Goal: Transaction & Acquisition: Purchase product/service

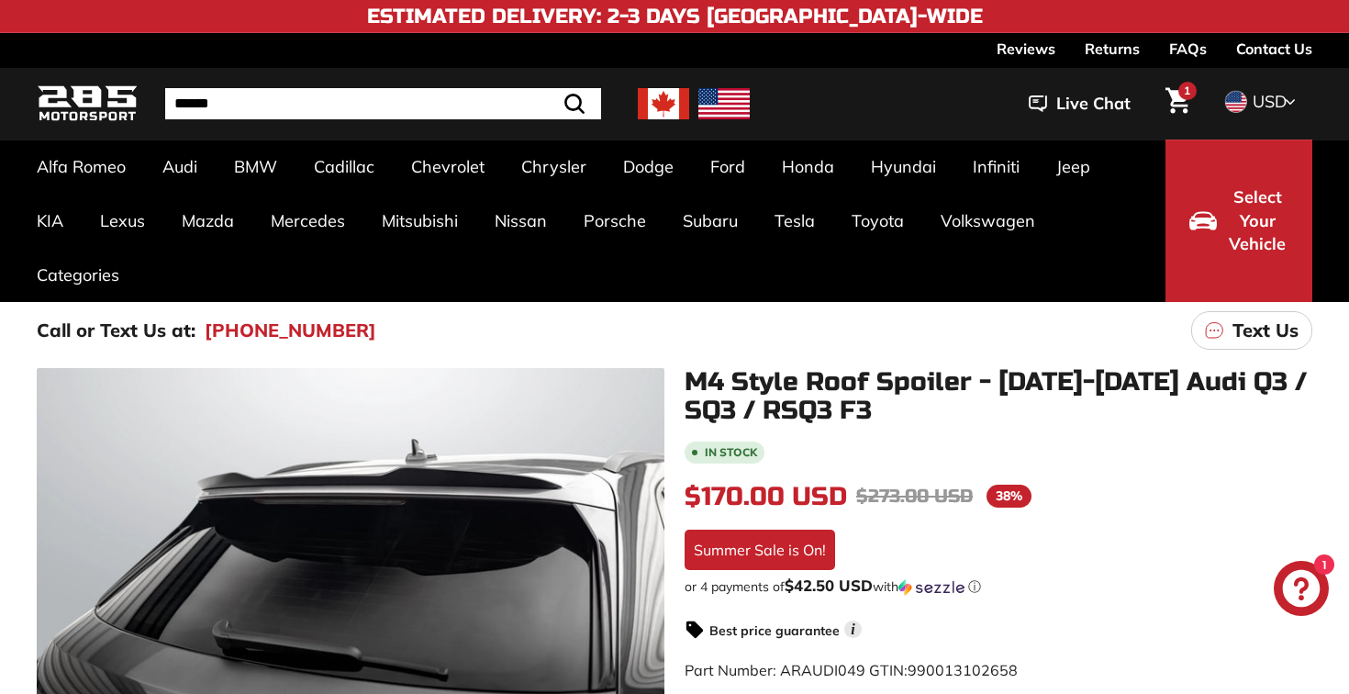
click at [715, 103] on img at bounding box center [723, 103] width 51 height 31
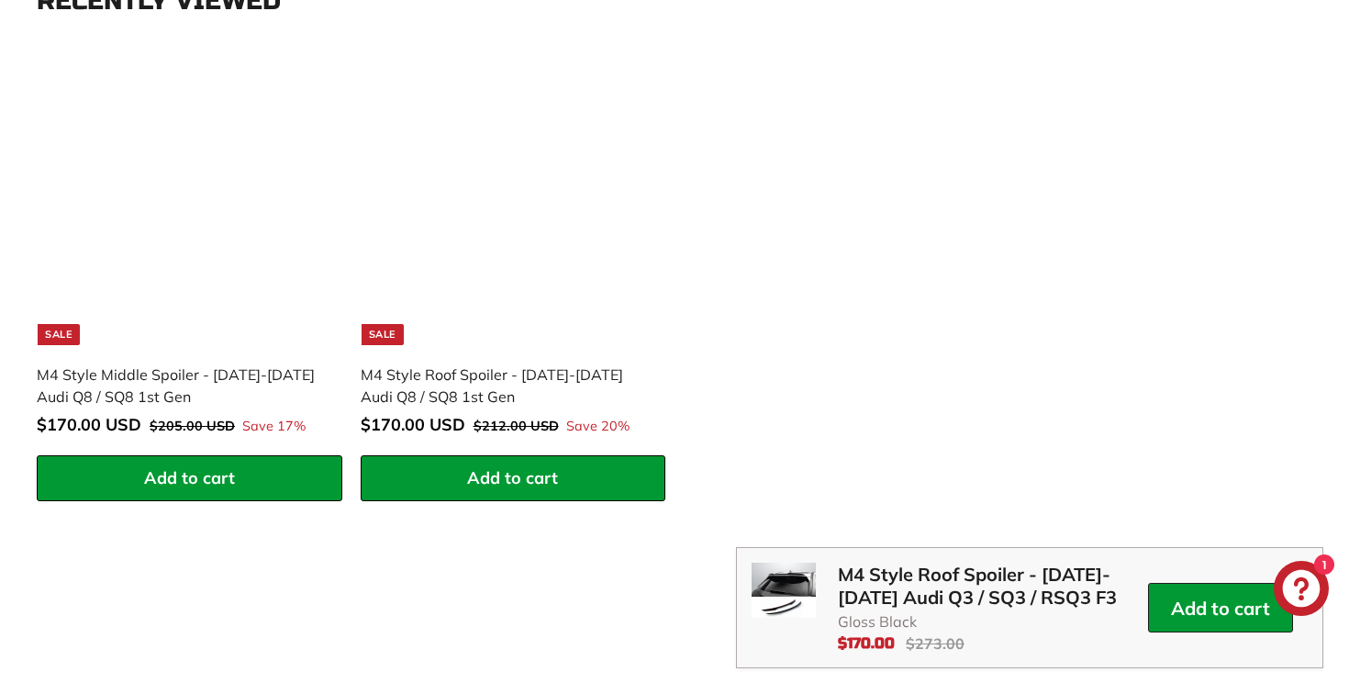
scroll to position [2459, 0]
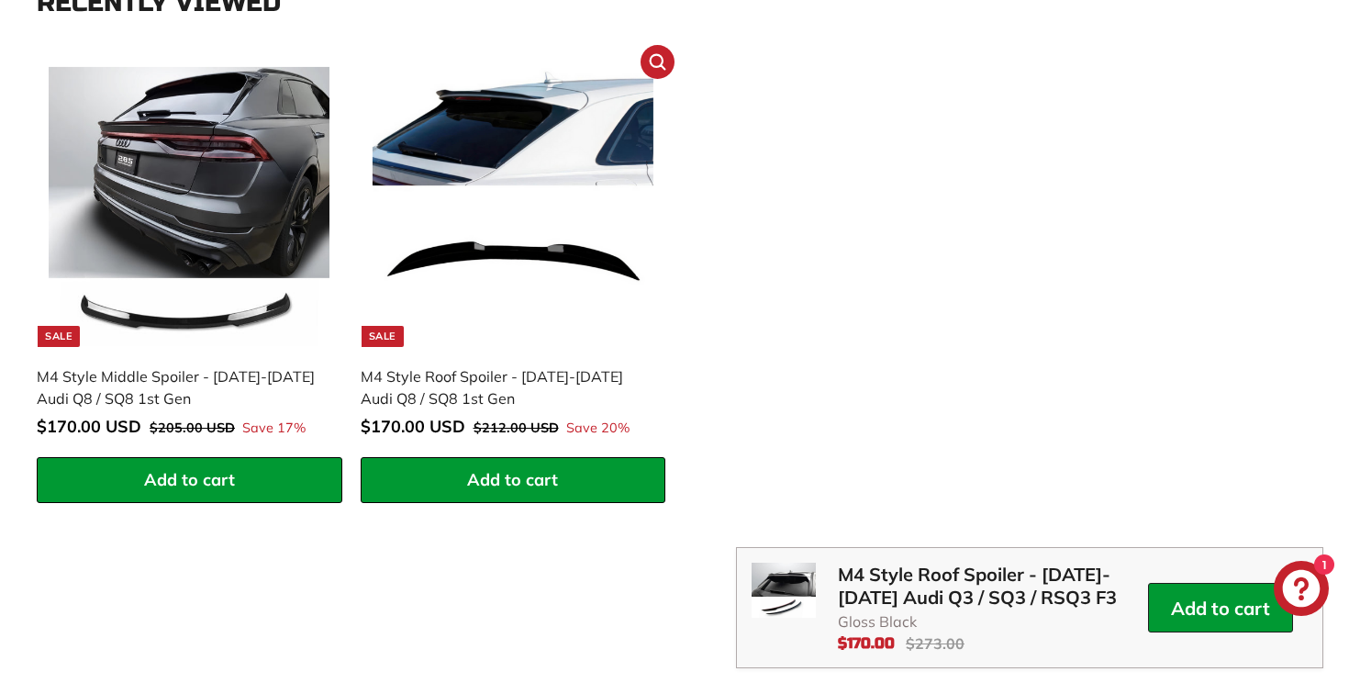
click at [489, 486] on span "Add to cart" at bounding box center [512, 479] width 91 height 21
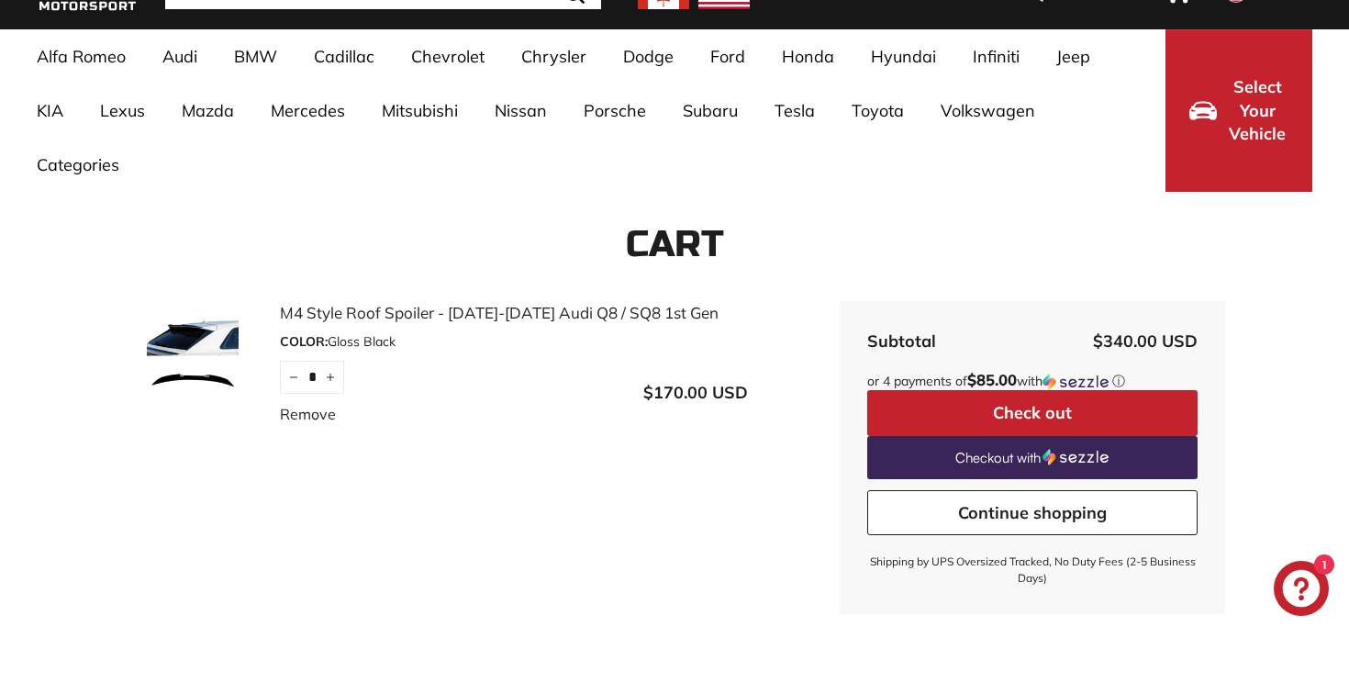
scroll to position [111, 0]
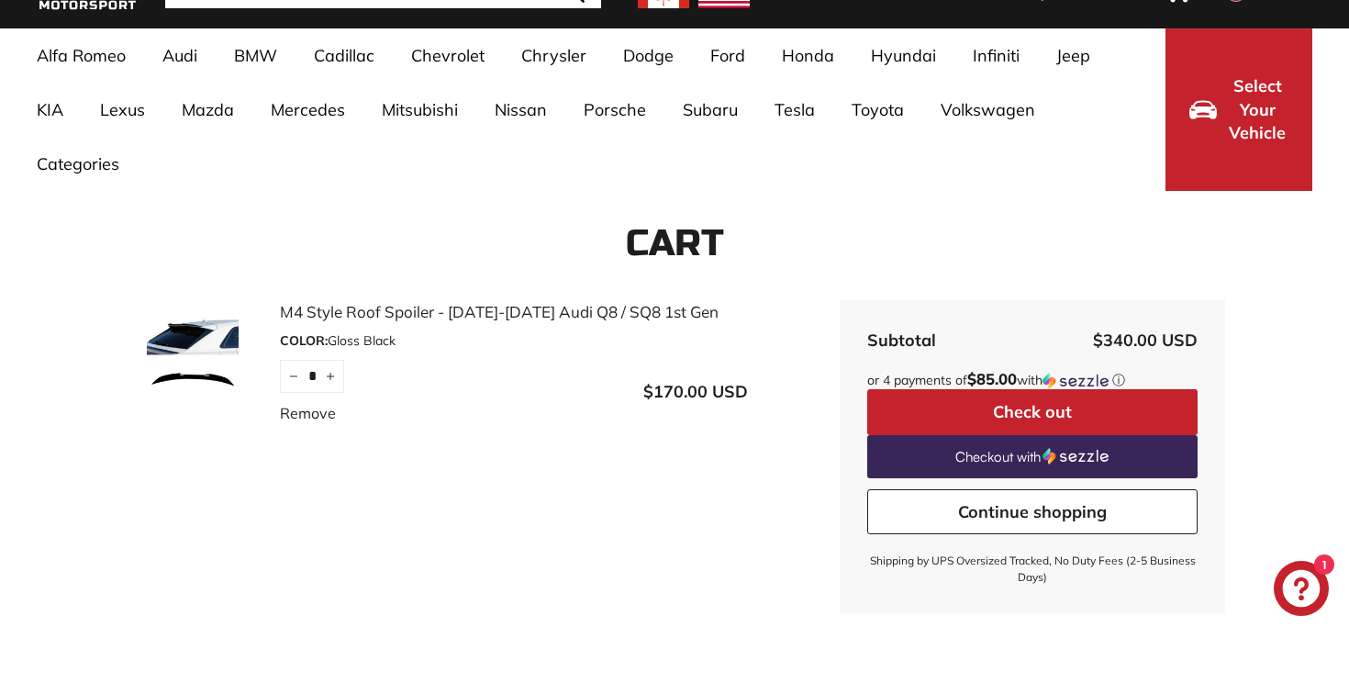
click at [583, 316] on link "M4 Style Roof Spoiler - [DATE]-[DATE] Audi Q8 / SQ8 1st Gen" at bounding box center [514, 312] width 468 height 24
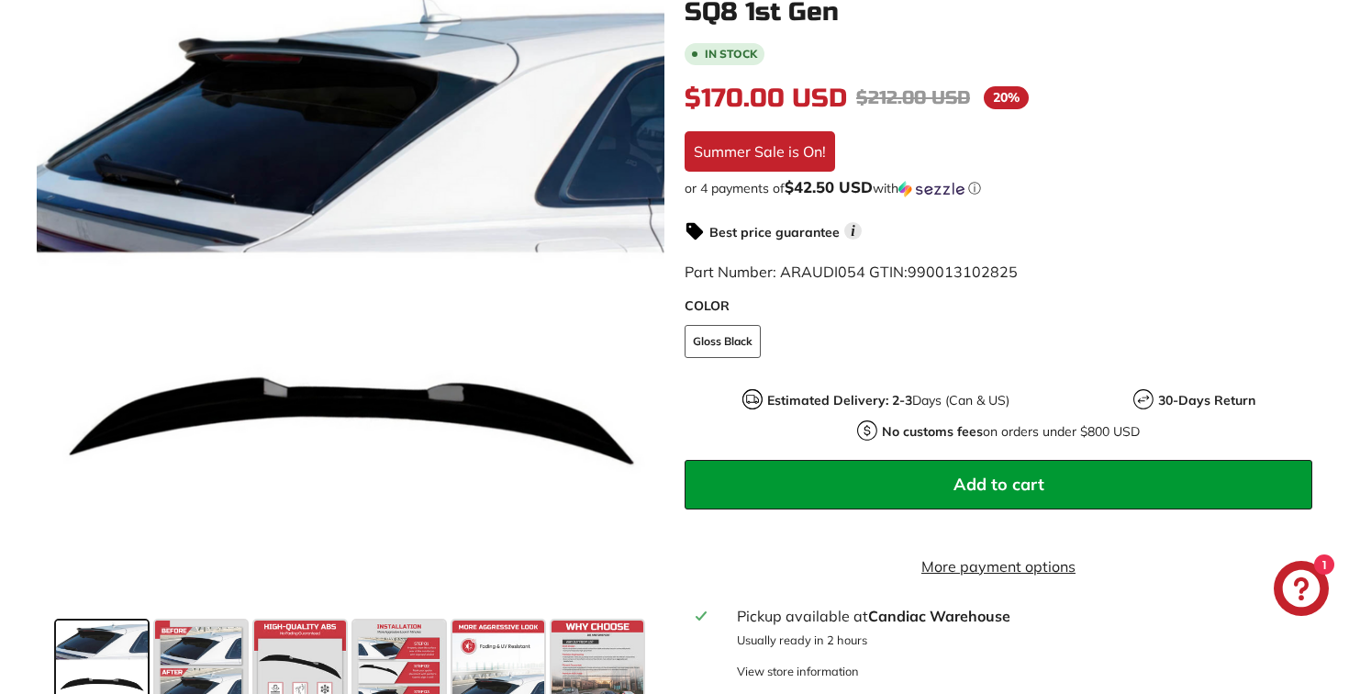
scroll to position [404, 0]
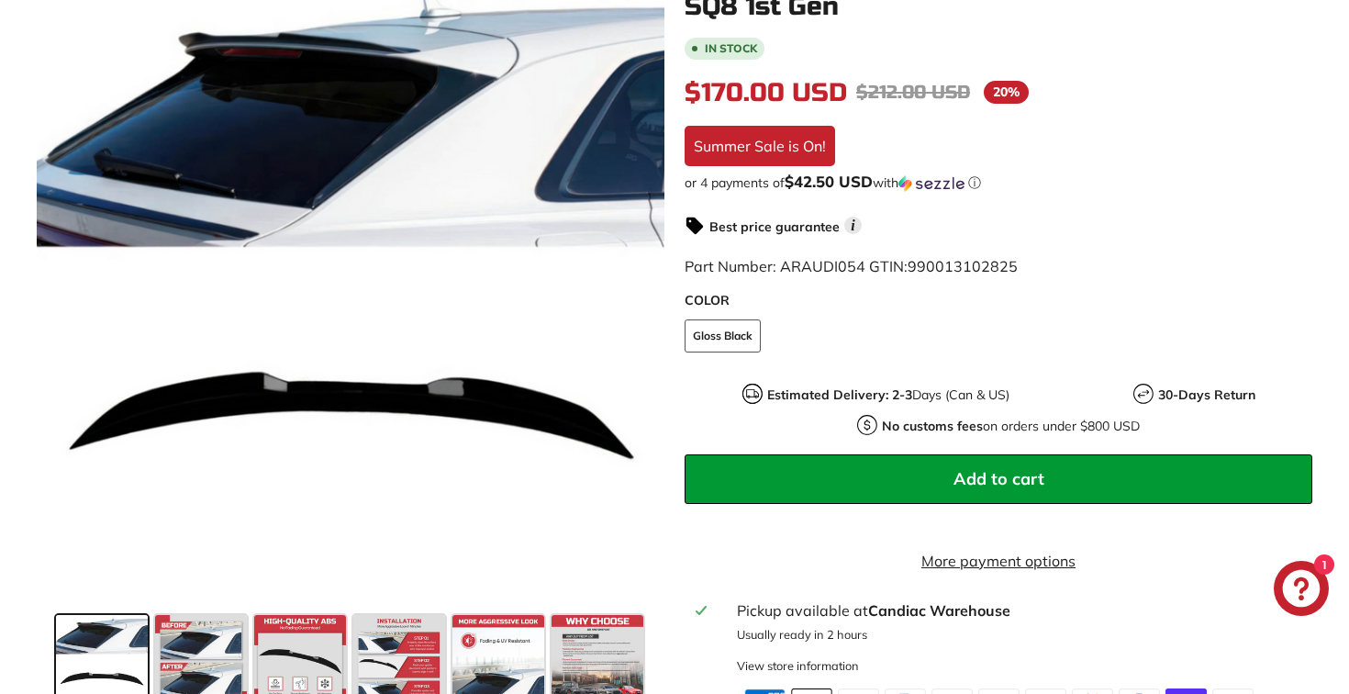
click at [943, 477] on button "Add to cart" at bounding box center [999, 479] width 628 height 50
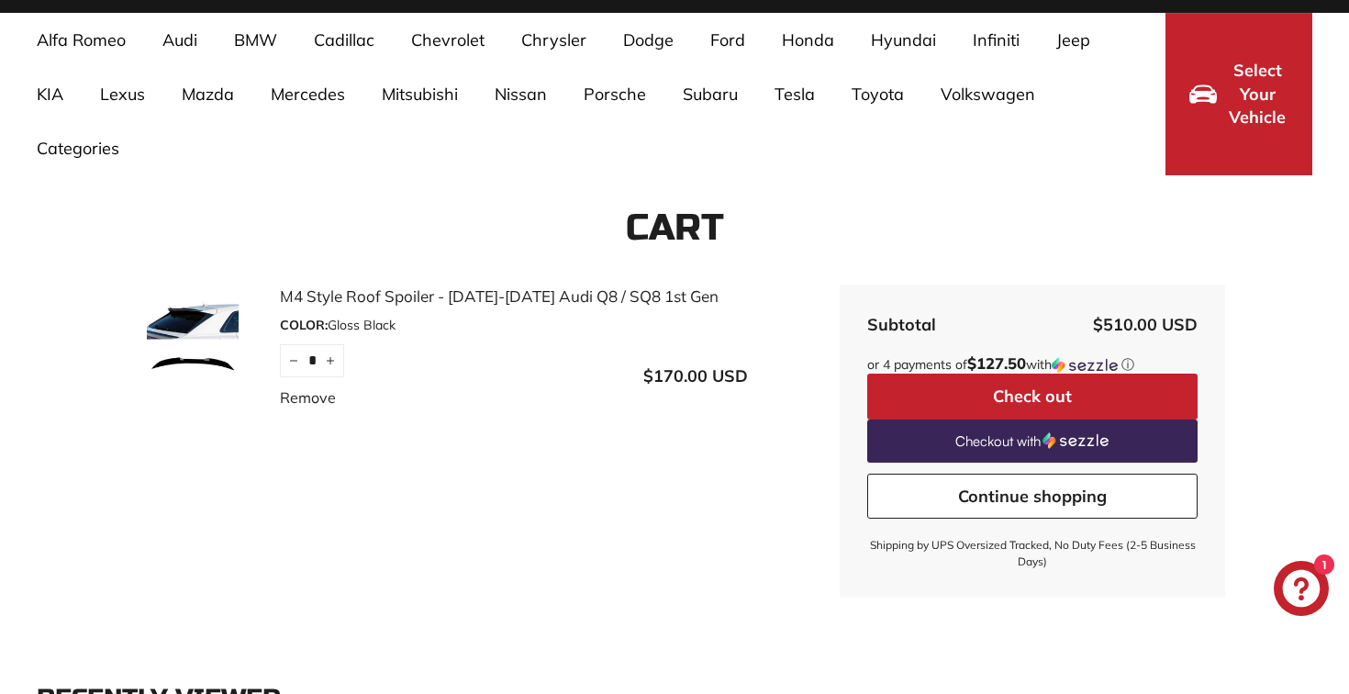
scroll to position [165, 0]
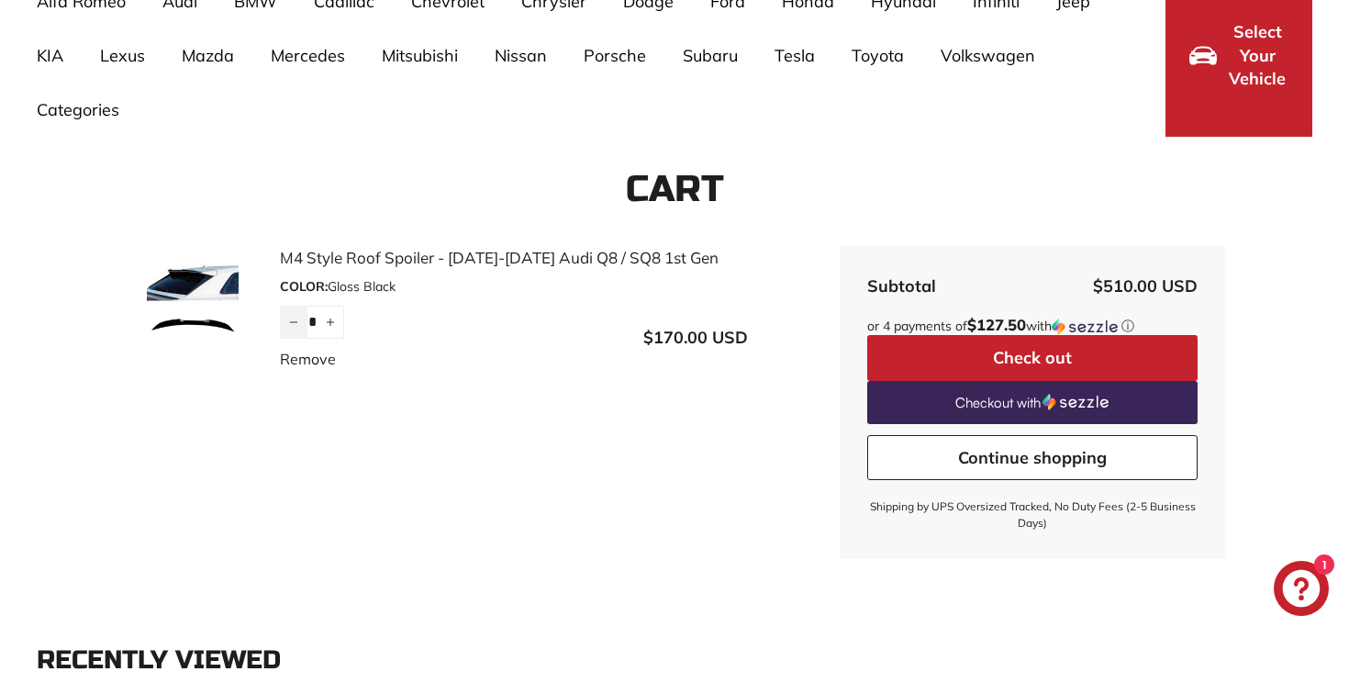
click at [290, 324] on icon "Reduce item quantity by one" at bounding box center [293, 322] width 9 height 9
type input "*"
click at [290, 324] on div "Quantity * − + Remove" at bounding box center [312, 338] width 64 height 64
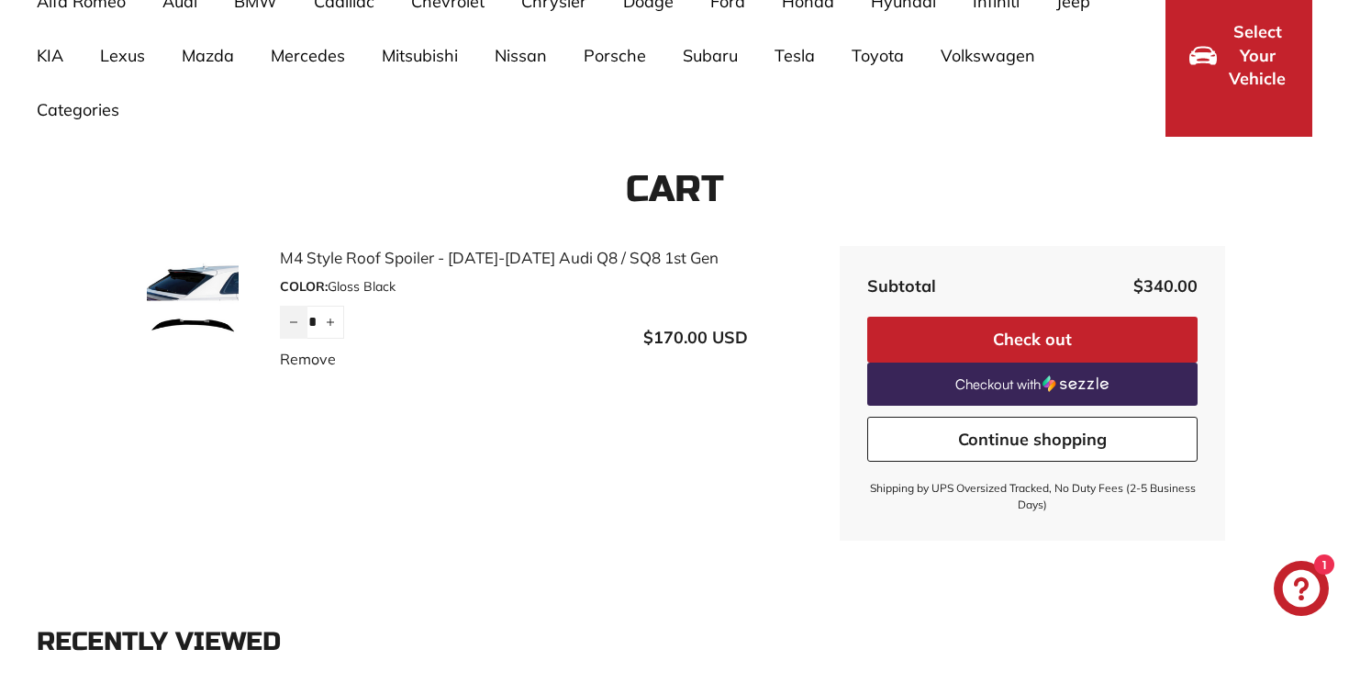
click at [291, 327] on button "−" at bounding box center [294, 322] width 28 height 33
type input "*"
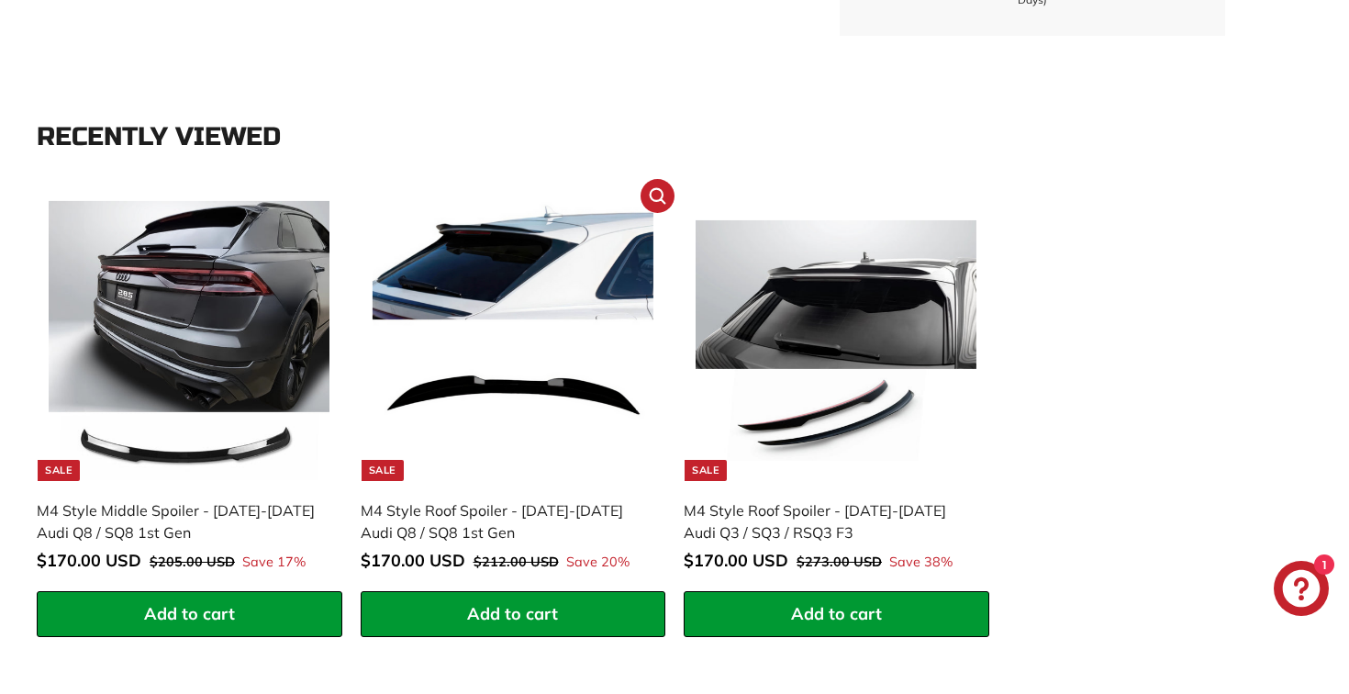
scroll to position [670, 0]
click at [512, 373] on img at bounding box center [513, 340] width 281 height 281
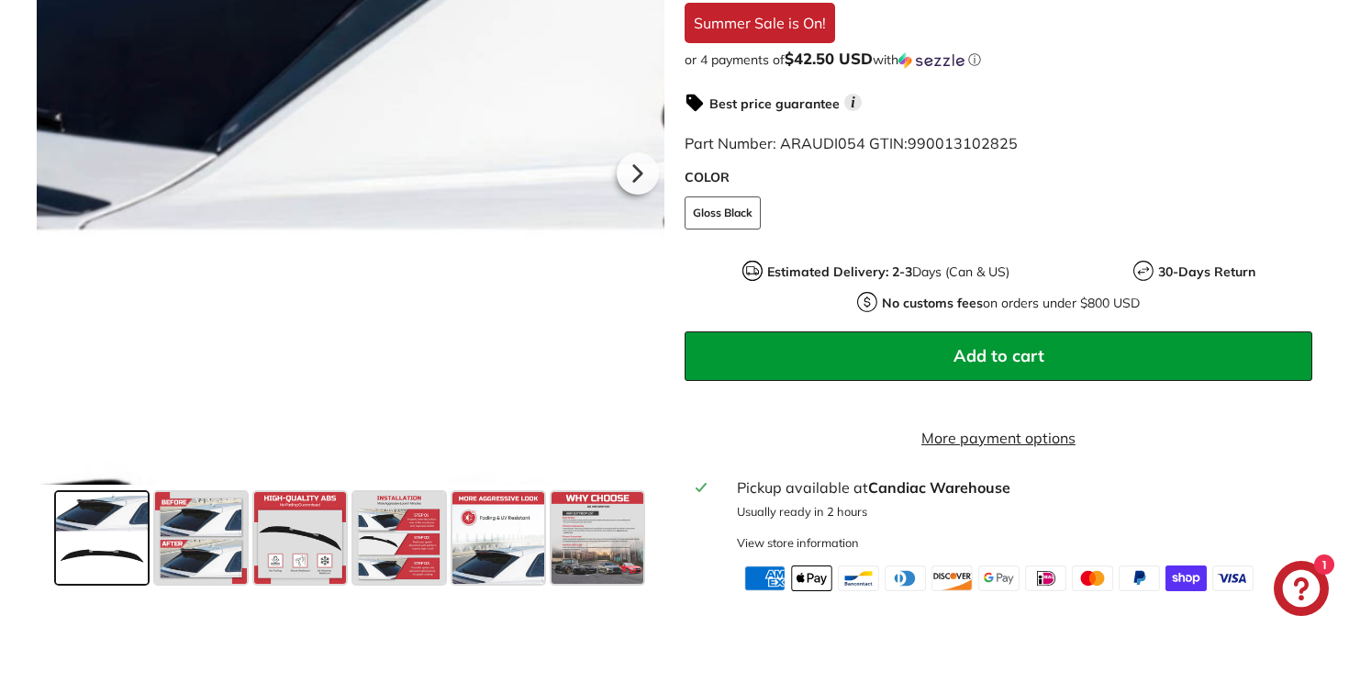
scroll to position [547, 0]
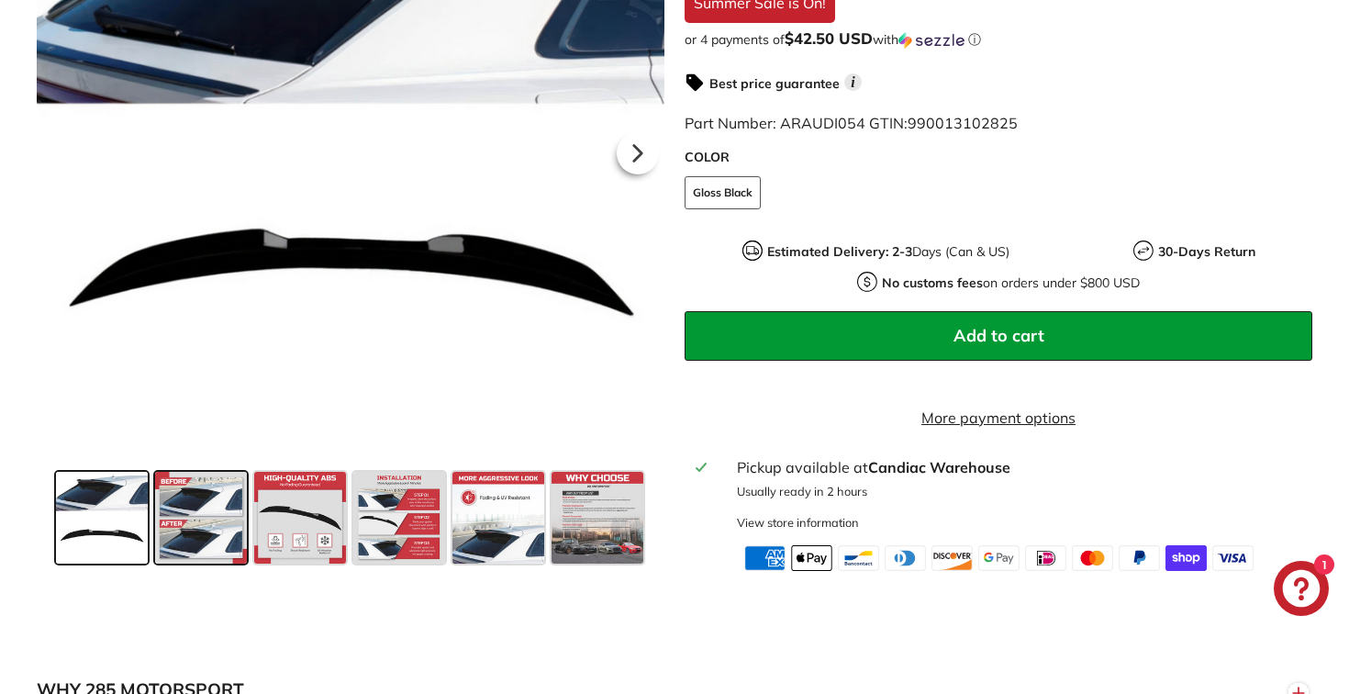
click at [206, 530] on span at bounding box center [201, 518] width 92 height 92
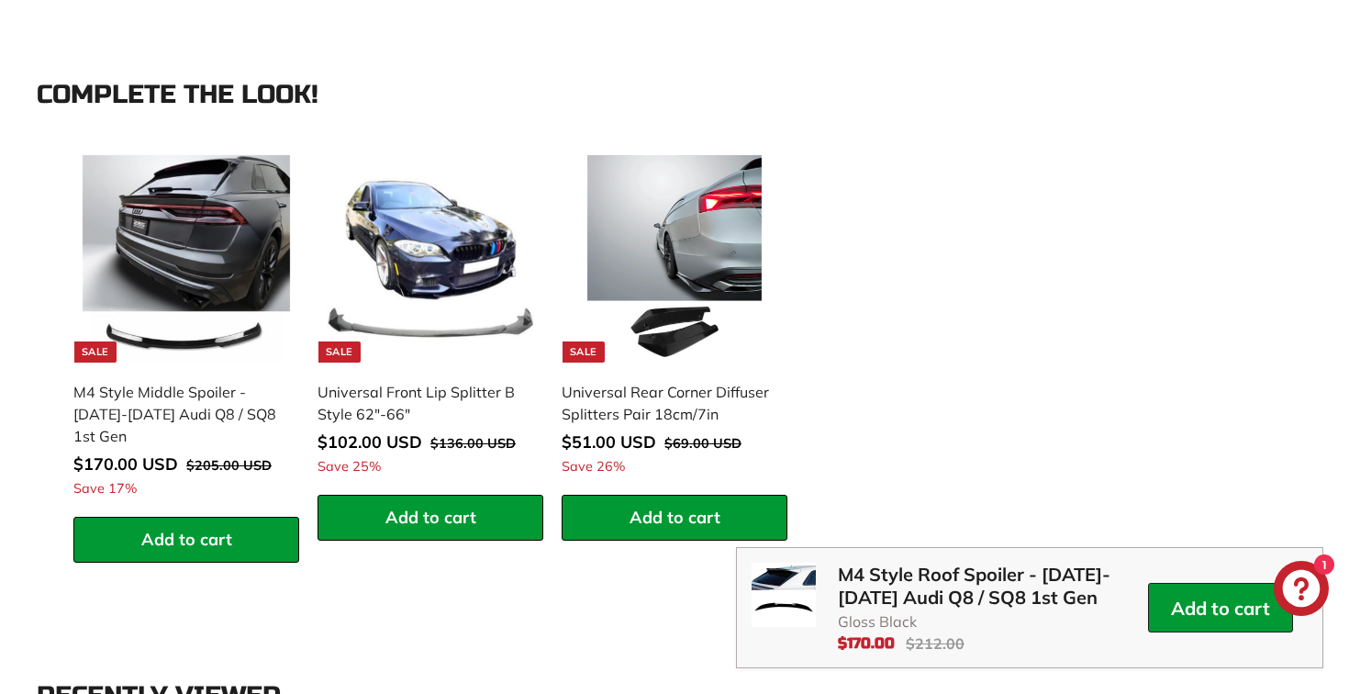
scroll to position [1788, 0]
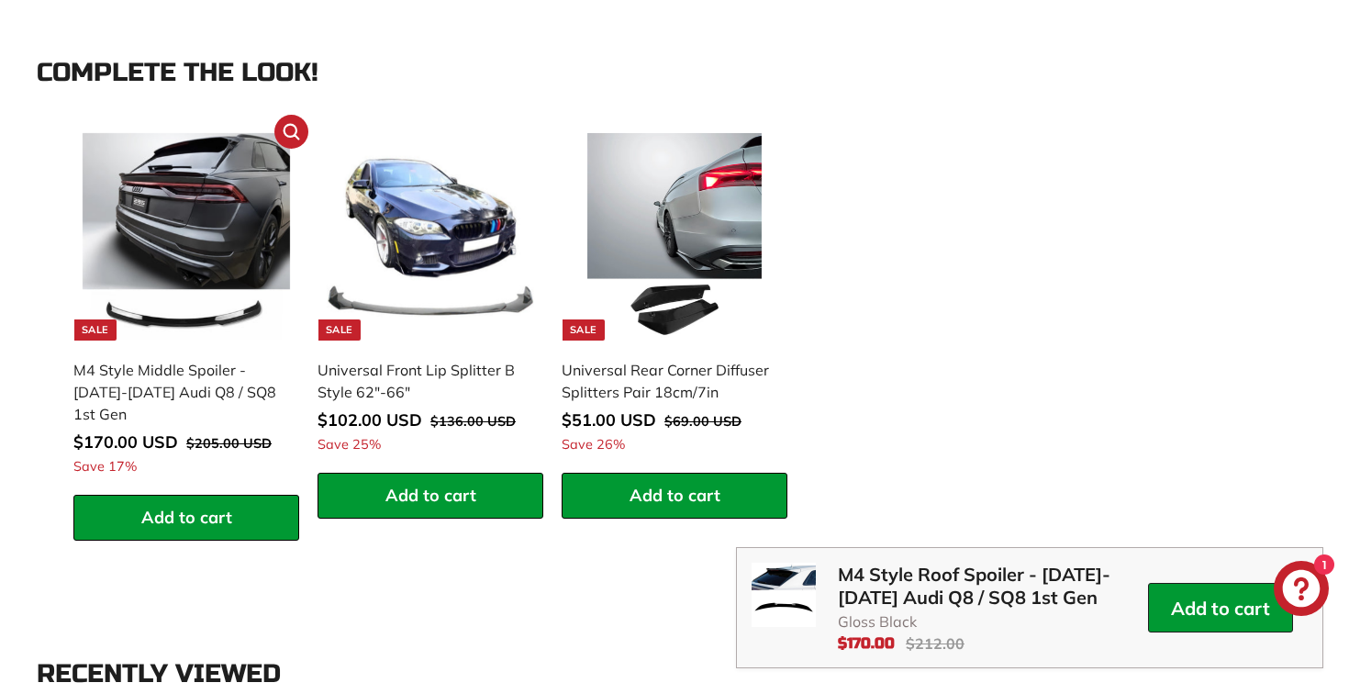
click at [186, 407] on div "M4 Style Middle Spoiler - [DATE]-[DATE] Audi Q8 / SQ8 1st Gen" at bounding box center [176, 392] width 207 height 66
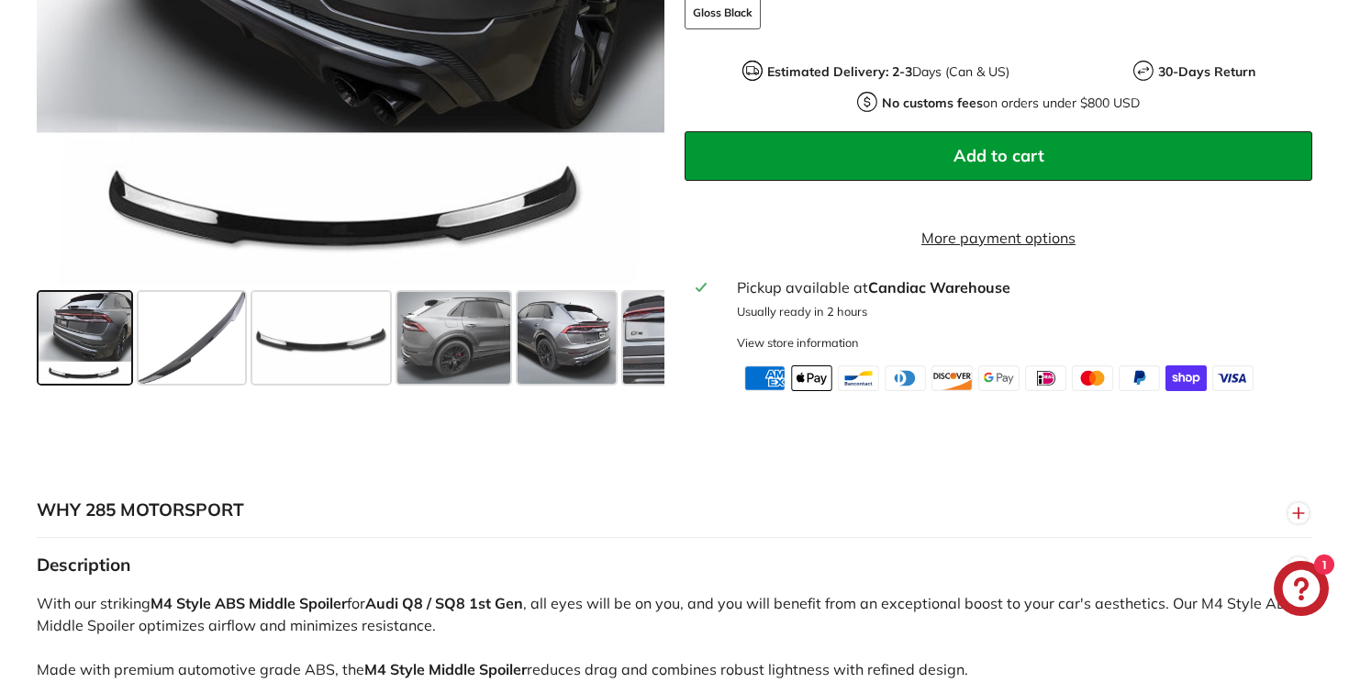
scroll to position [766, 0]
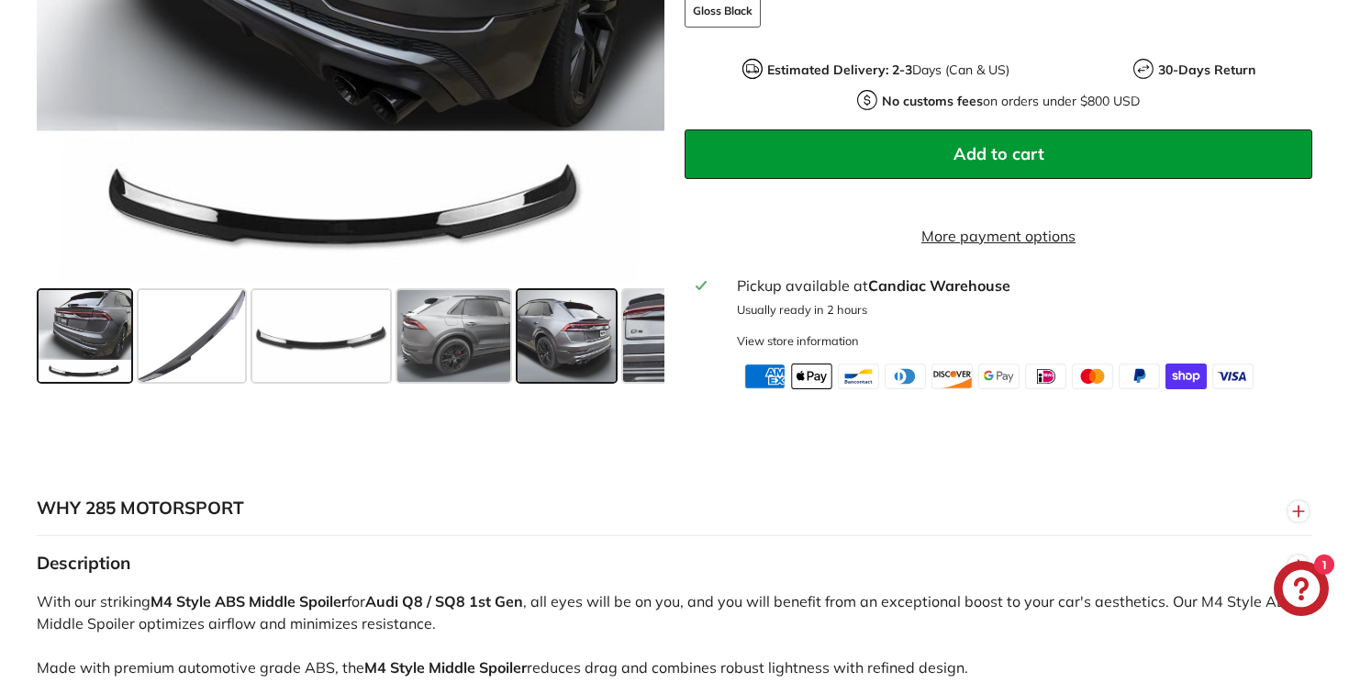
click at [568, 351] on span at bounding box center [567, 336] width 98 height 92
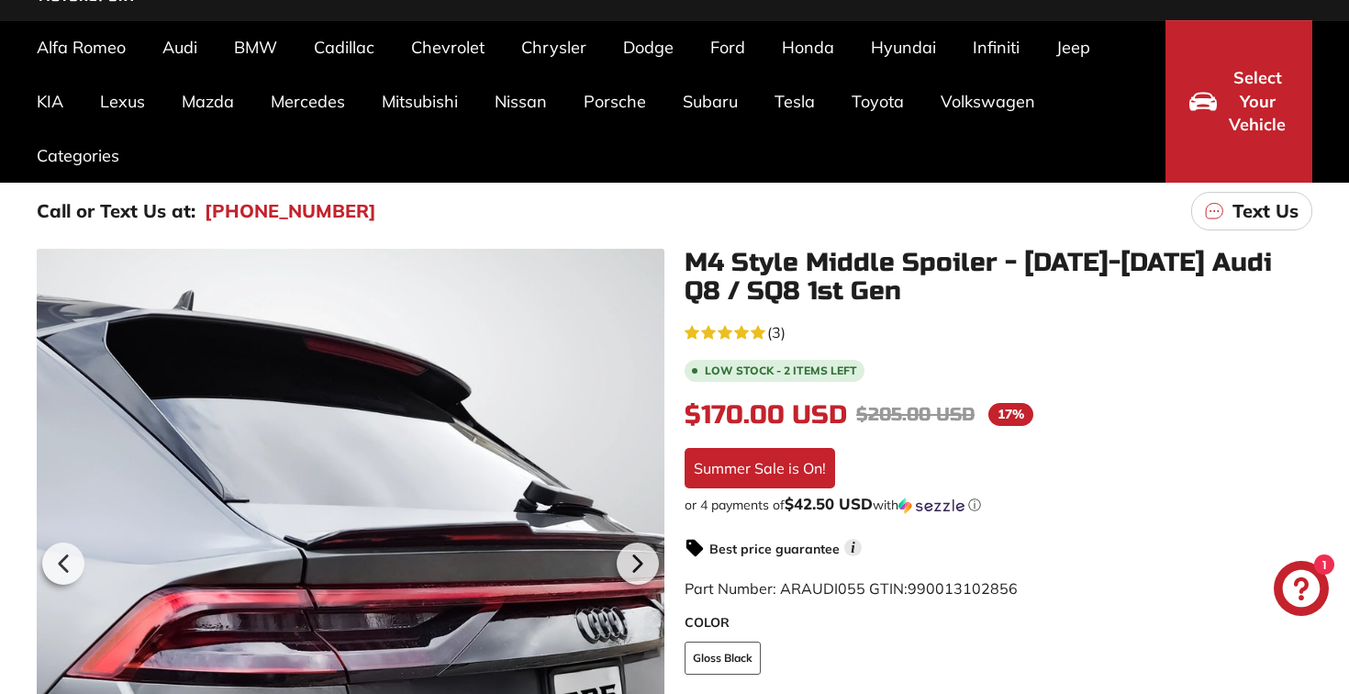
scroll to position [120, 0]
